Goal: Transaction & Acquisition: Purchase product/service

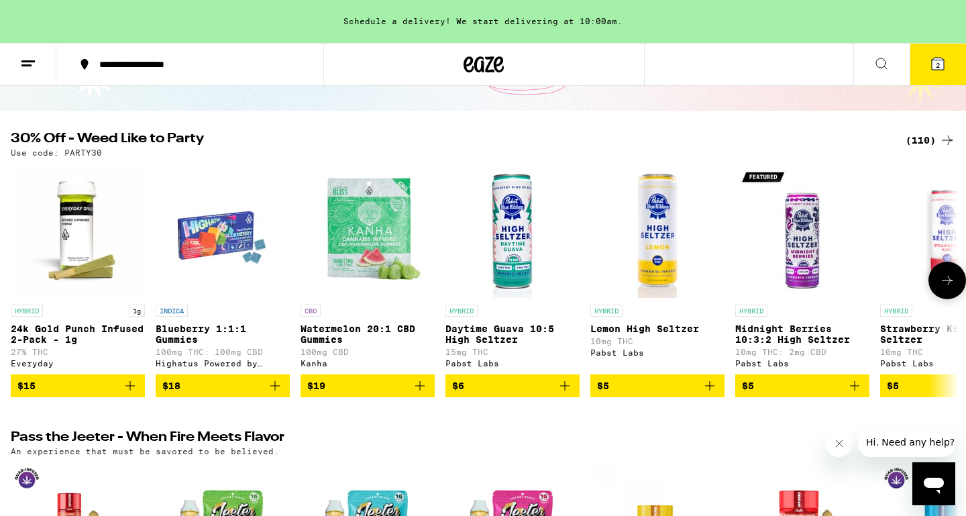
scroll to position [106, 0]
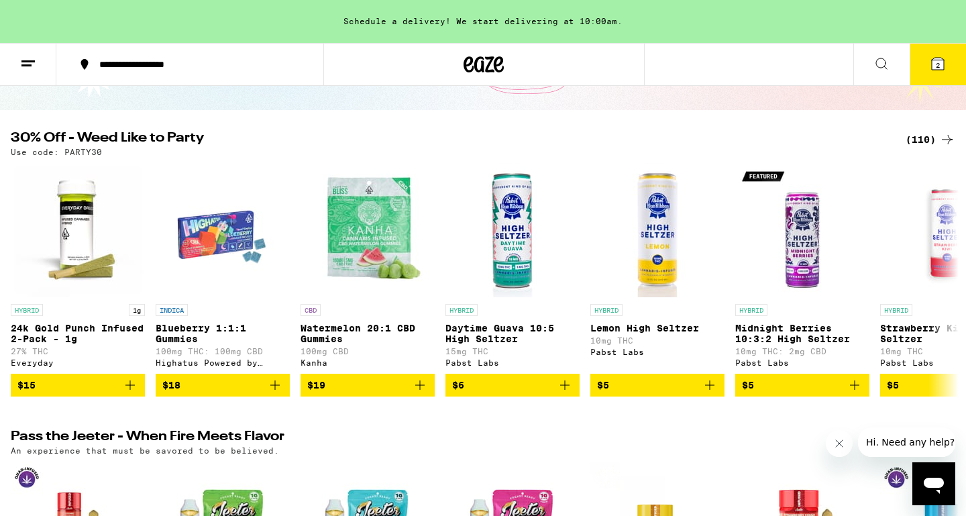
click at [920, 142] on div "(110)" at bounding box center [931, 140] width 50 height 16
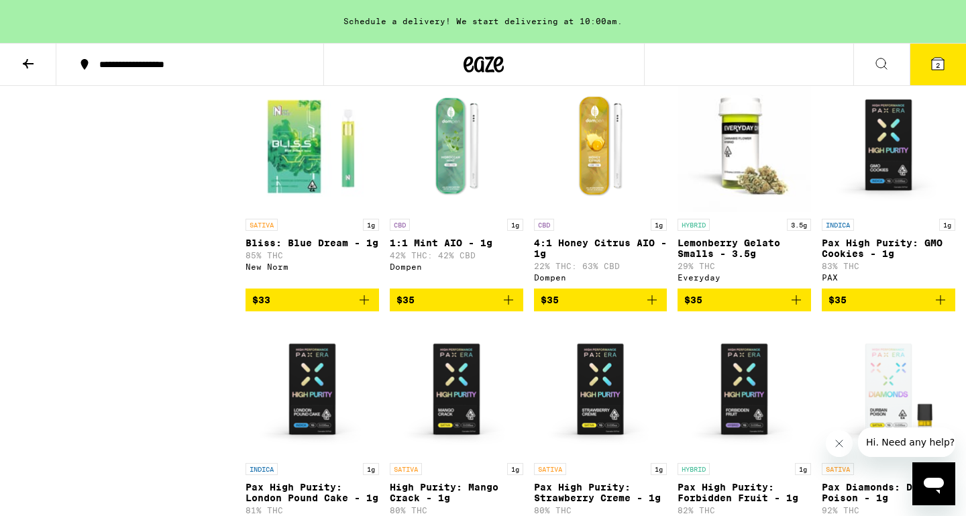
scroll to position [4349, 0]
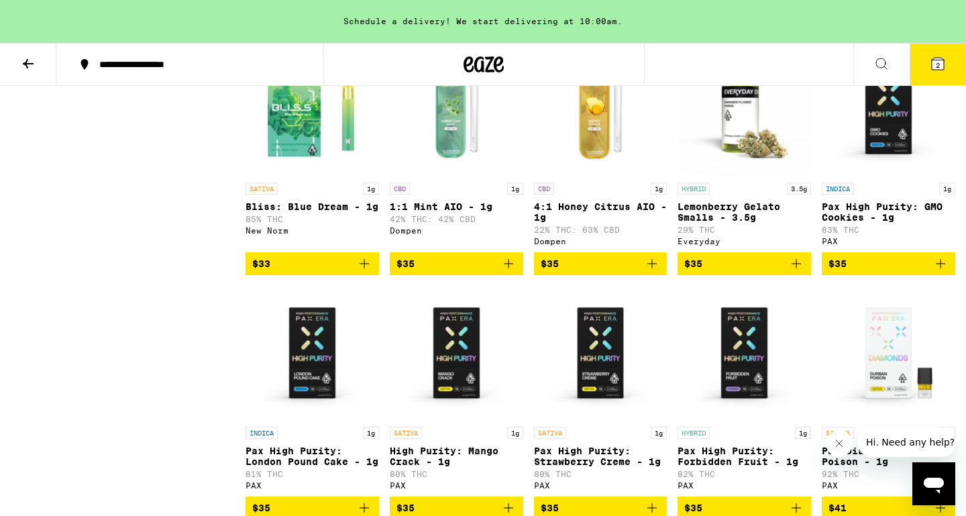
click at [367, 268] on icon "Add to bag" at bounding box center [364, 263] width 9 height 9
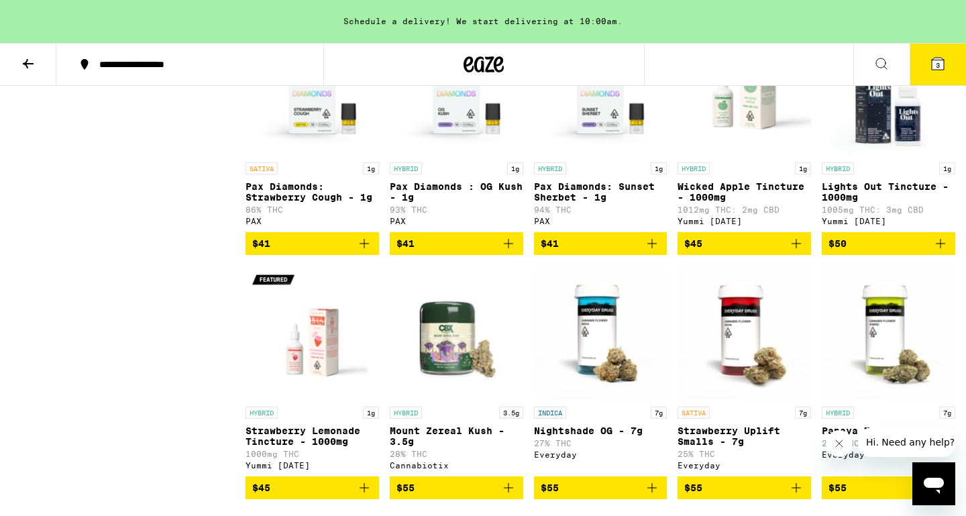
scroll to position [4857, 0]
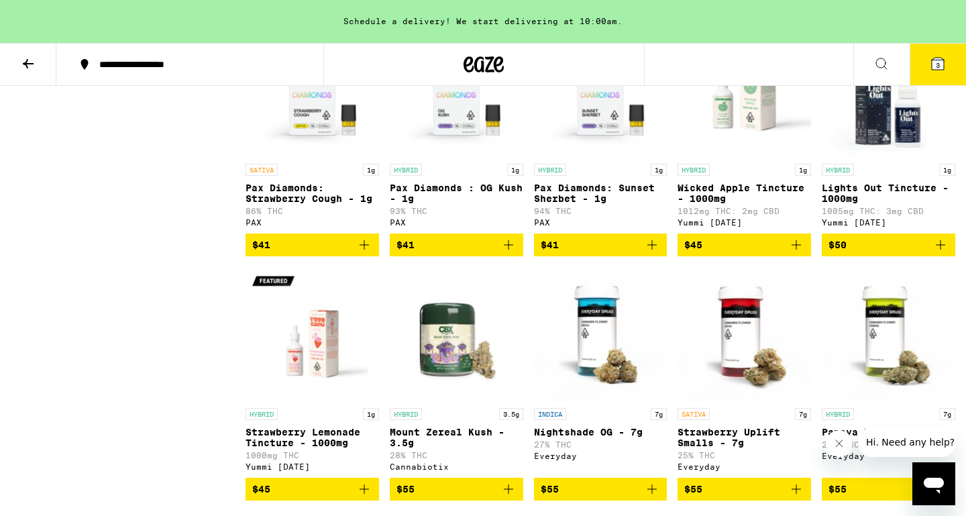
click at [891, 157] on img "Open page for Lights Out Tincture - 1000mg from Yummi Karma" at bounding box center [889, 90] width 134 height 134
